Goal: Transaction & Acquisition: Purchase product/service

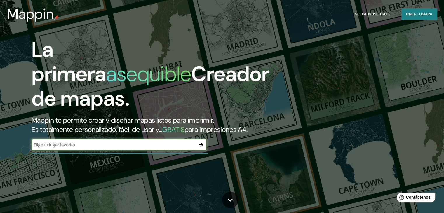
click at [81, 148] on input "text" at bounding box center [113, 145] width 163 height 7
type input "D"
type input "e"
click at [69, 148] on input "E" at bounding box center [113, 145] width 163 height 7
click at [50, 148] on input "E" at bounding box center [113, 145] width 163 height 7
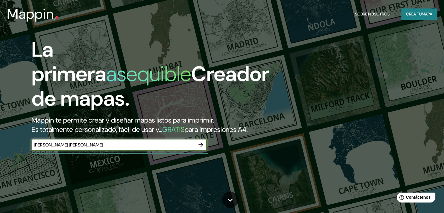
type input "[PERSON_NAME] [PERSON_NAME]"
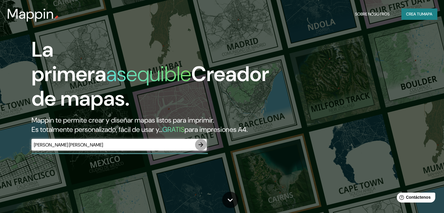
click at [200, 148] on icon "button" at bounding box center [200, 144] width 7 height 7
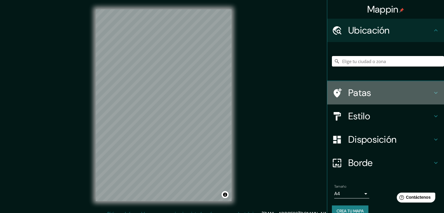
click at [432, 92] on icon at bounding box center [435, 92] width 7 height 7
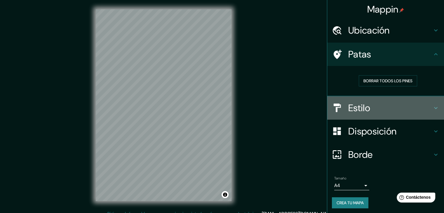
click at [433, 105] on icon at bounding box center [435, 107] width 7 height 7
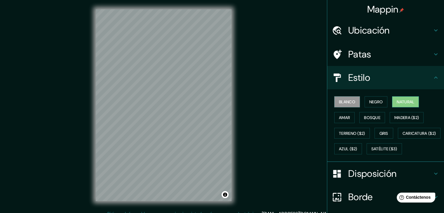
click at [392, 101] on button "Natural" at bounding box center [405, 101] width 27 height 11
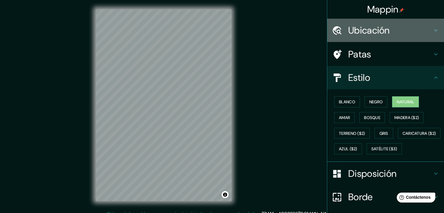
click at [365, 33] on font "Ubicación" at bounding box center [368, 30] width 41 height 12
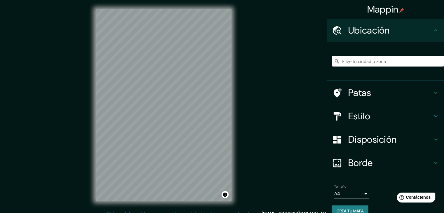
click at [355, 59] on input "Elige tu ciudad o zona" at bounding box center [388, 61] width 112 height 11
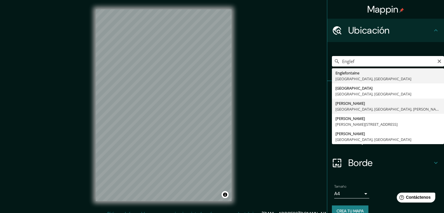
type input "[PERSON_NAME], [PERSON_NAME][GEOGRAPHIC_DATA], [GEOGRAPHIC_DATA], [PERSON_NAME]…"
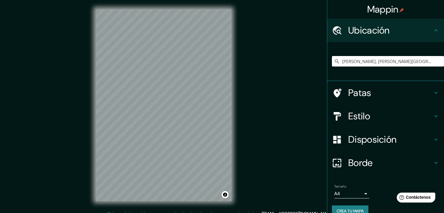
drag, startPoint x: 264, startPoint y: 175, endPoint x: 238, endPoint y: 163, distance: 28.7
click at [242, 164] on div "Mappin Ubicación [PERSON_NAME], [PERSON_NAME][GEOGRAPHIC_DATA], [GEOGRAPHIC_DAT…" at bounding box center [222, 110] width 444 height 220
click at [295, 152] on div "Mappin Ubicación [PERSON_NAME], [PERSON_NAME][GEOGRAPHIC_DATA], [GEOGRAPHIC_DAT…" at bounding box center [222, 110] width 444 height 220
click at [241, 155] on div "Mappin Ubicación [PERSON_NAME], [PERSON_NAME][GEOGRAPHIC_DATA], [GEOGRAPHIC_DAT…" at bounding box center [222, 110] width 444 height 220
